Goal: Find specific page/section: Find specific page/section

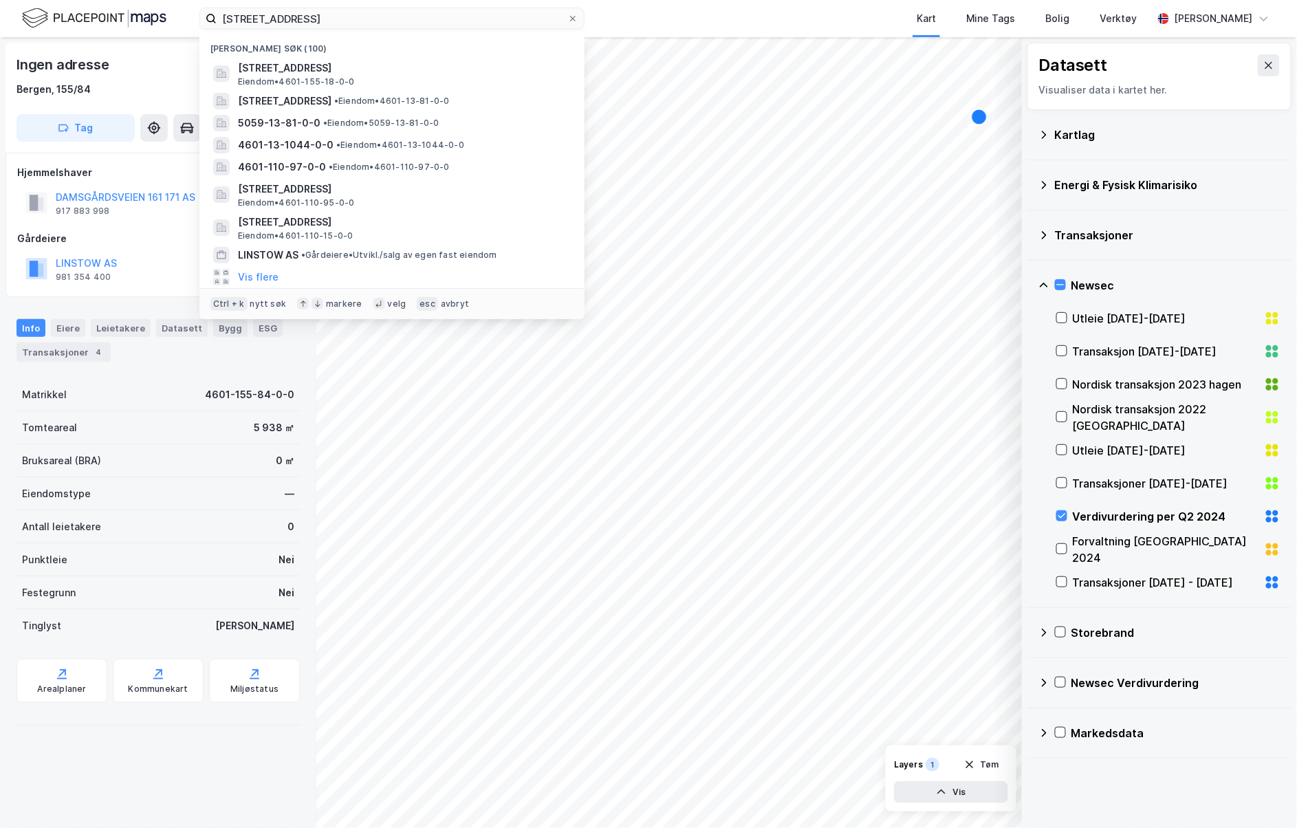
click at [141, 3] on div "[STREET_ADDRESS] [GEOGRAPHIC_DATA] søk (100) [STREET_ADDRESS] • 4601-155-18-0-0…" at bounding box center [648, 18] width 1297 height 37
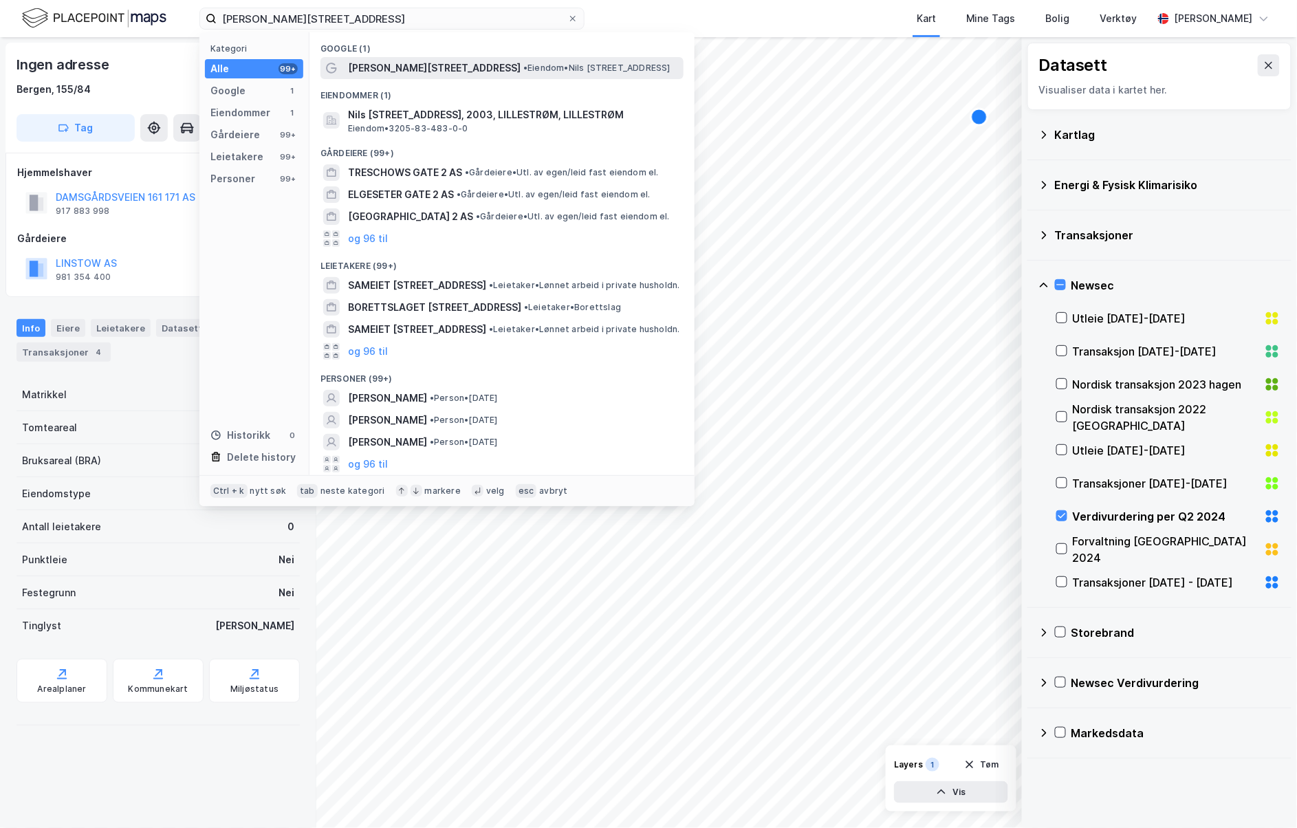
type input "[PERSON_NAME][STREET_ADDRESS]"
click at [419, 69] on span "[PERSON_NAME][STREET_ADDRESS]" at bounding box center [434, 68] width 173 height 17
